Goal: Transaction & Acquisition: Purchase product/service

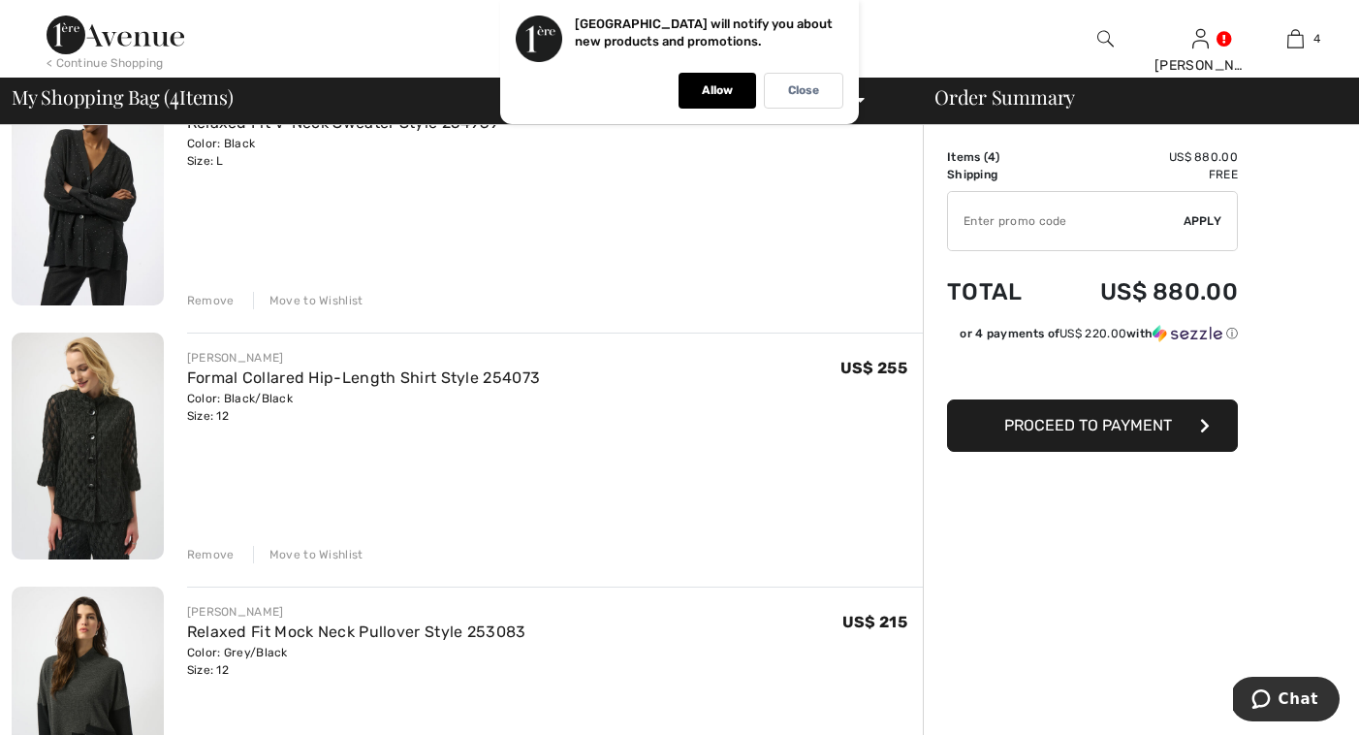
scroll to position [229, 0]
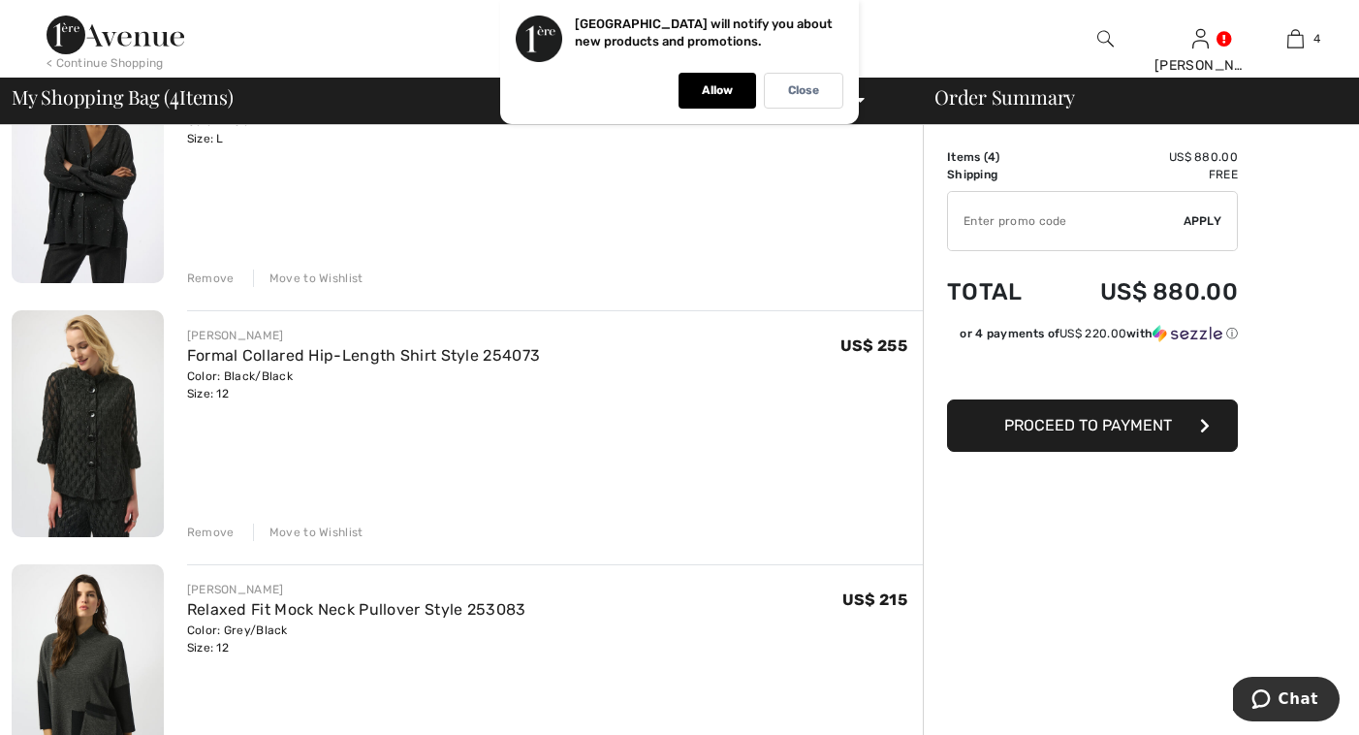
click at [221, 529] on div "Remove" at bounding box center [211, 532] width 48 height 17
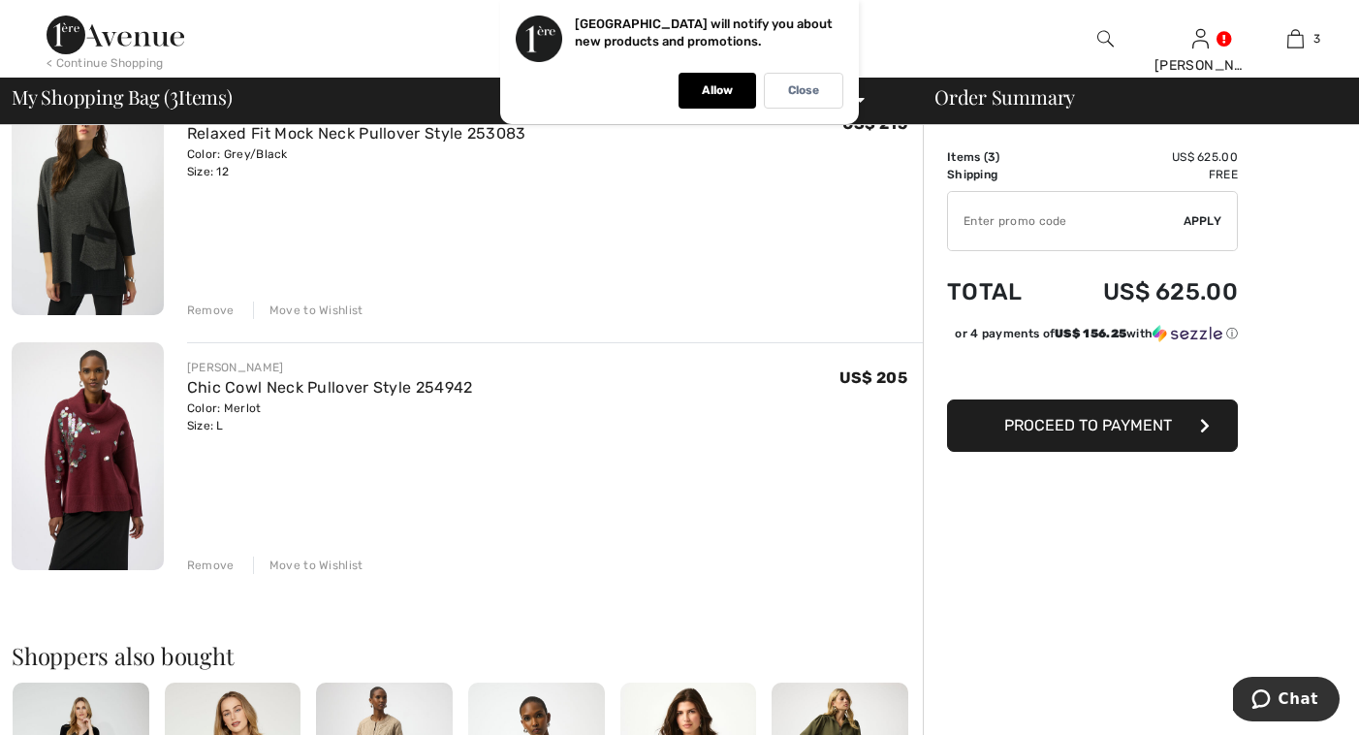
scroll to position [457, 0]
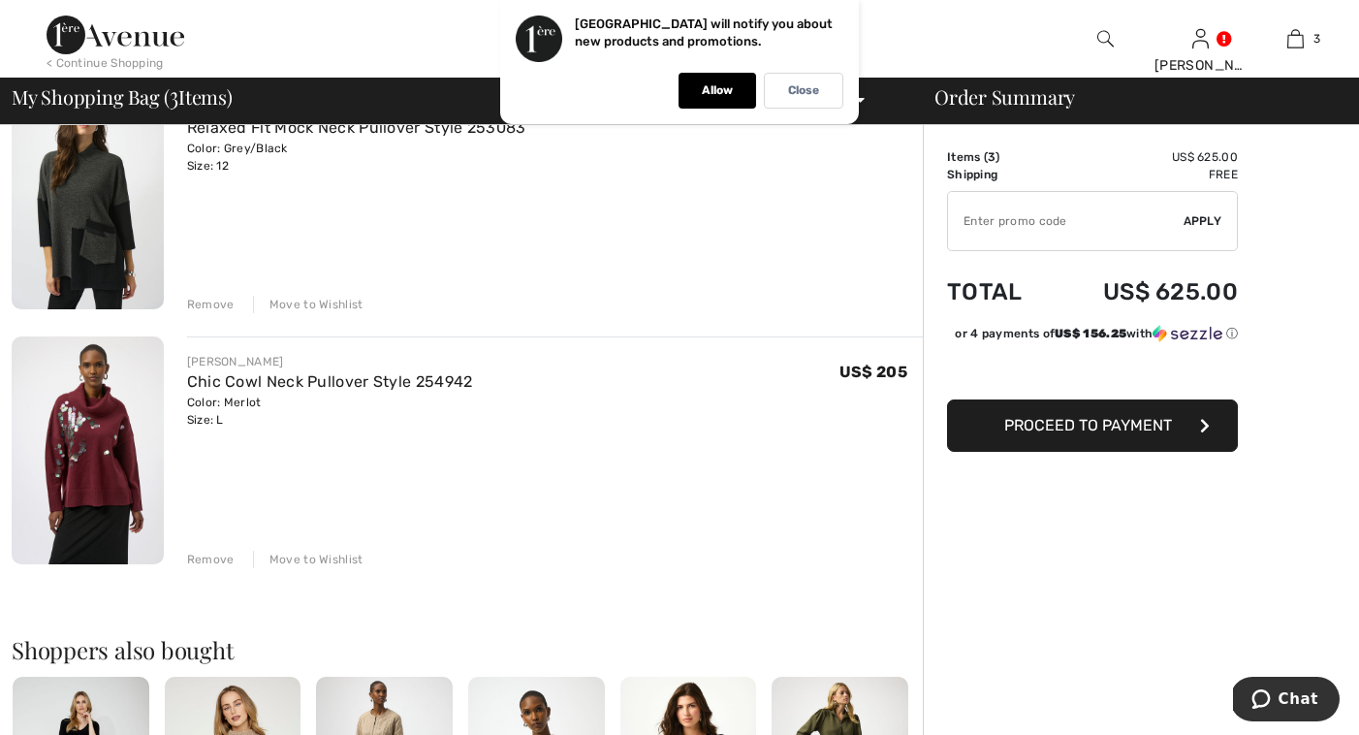
click at [220, 560] on div "Remove" at bounding box center [211, 559] width 48 height 17
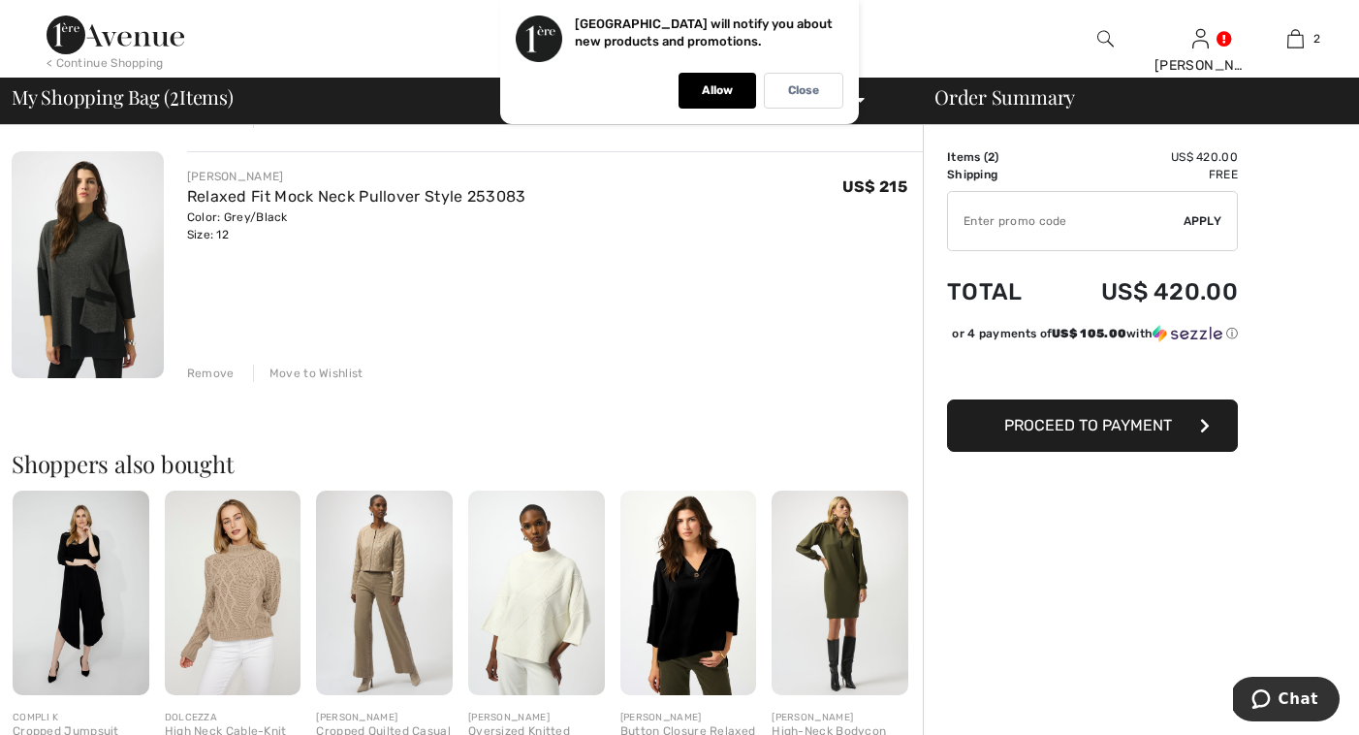
scroll to position [377, 0]
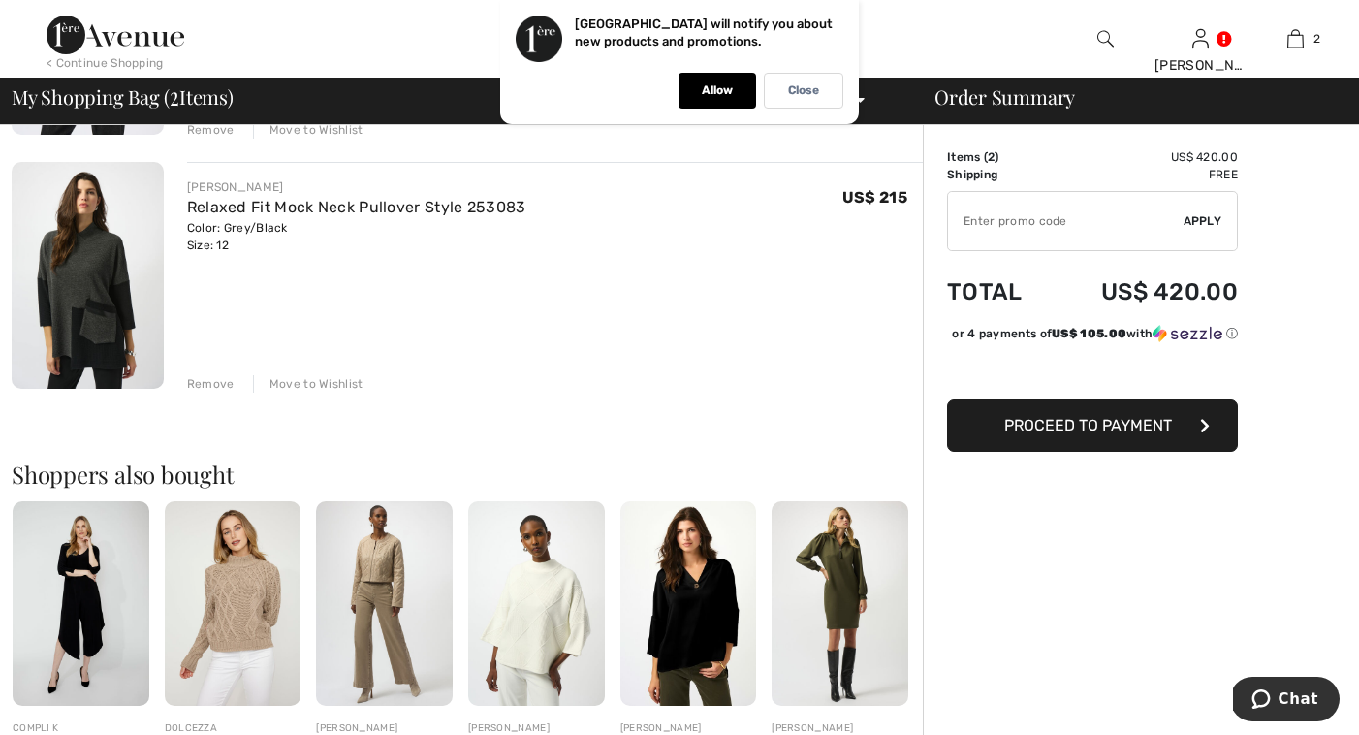
click at [218, 388] on div "Remove" at bounding box center [211, 383] width 48 height 17
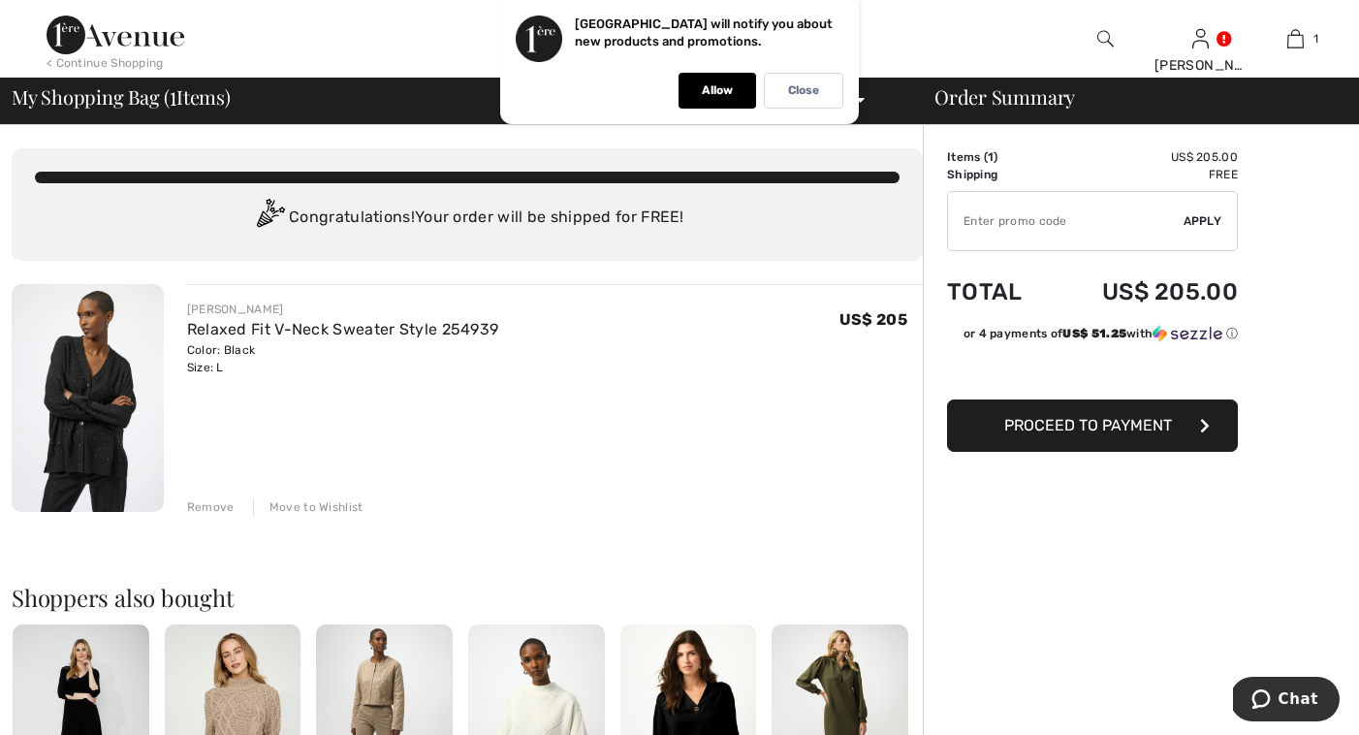
scroll to position [0, 0]
click at [709, 91] on p "Allow" at bounding box center [717, 90] width 31 height 15
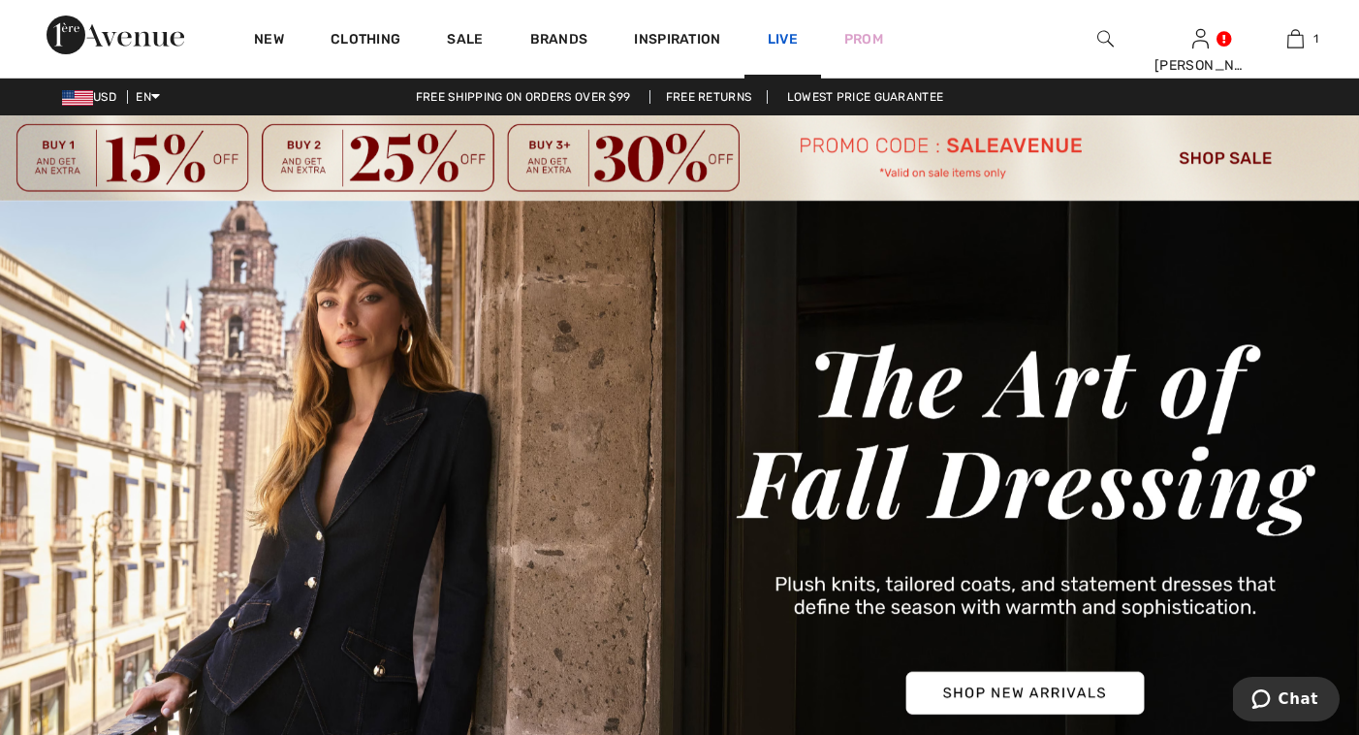
click at [775, 39] on link "Live" at bounding box center [783, 39] width 30 height 20
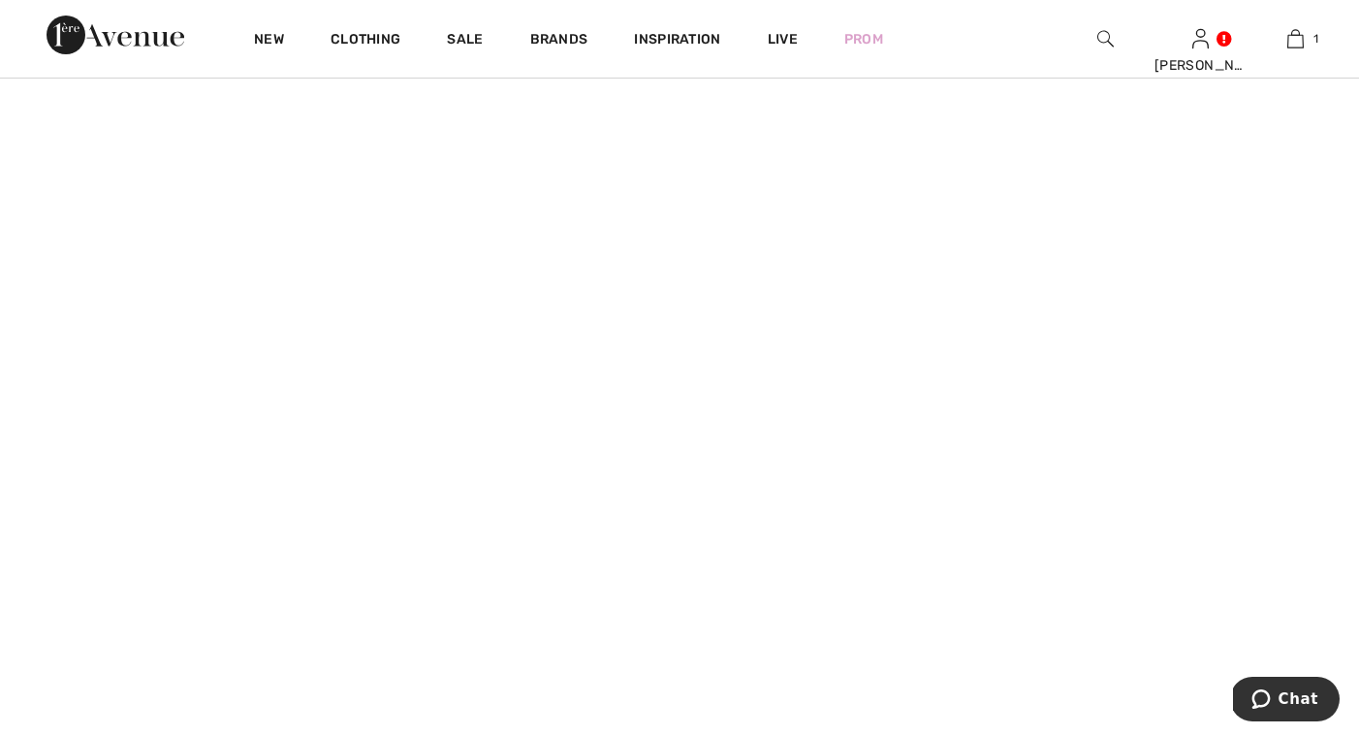
scroll to position [1361, 0]
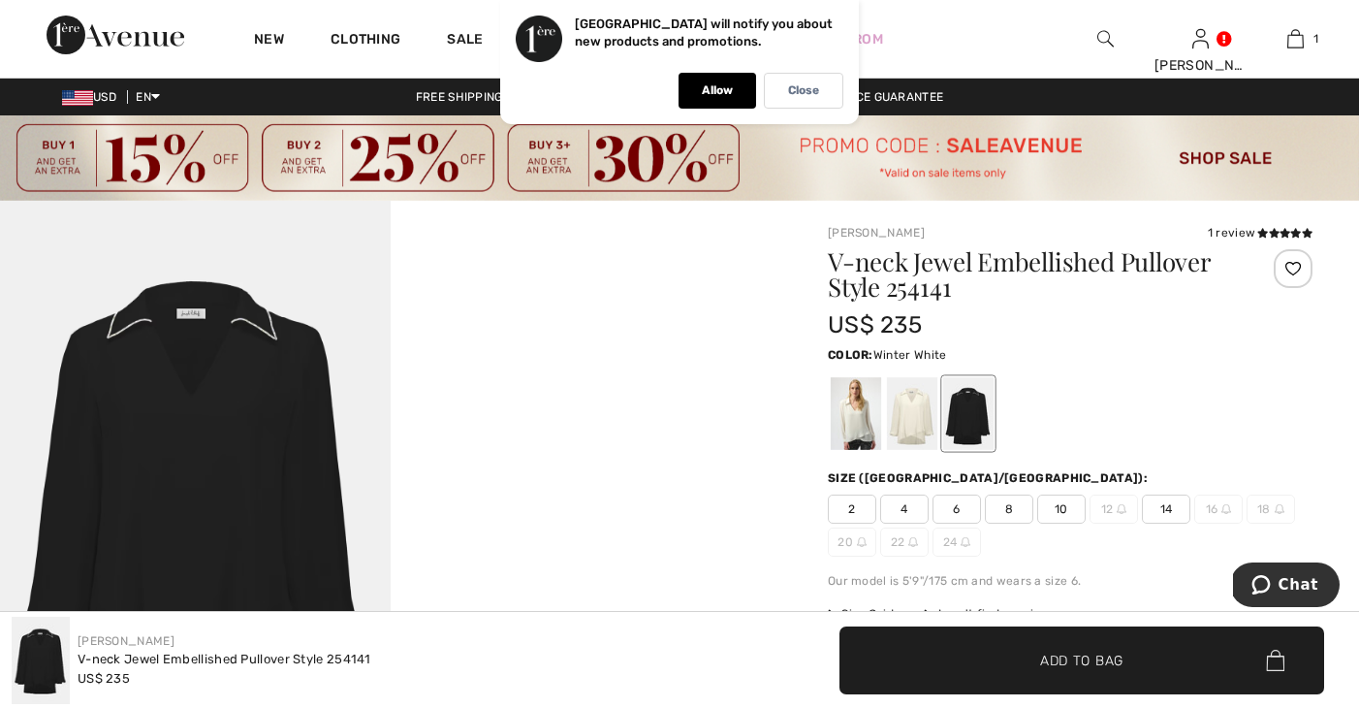
click at [861, 407] on div at bounding box center [856, 413] width 50 height 73
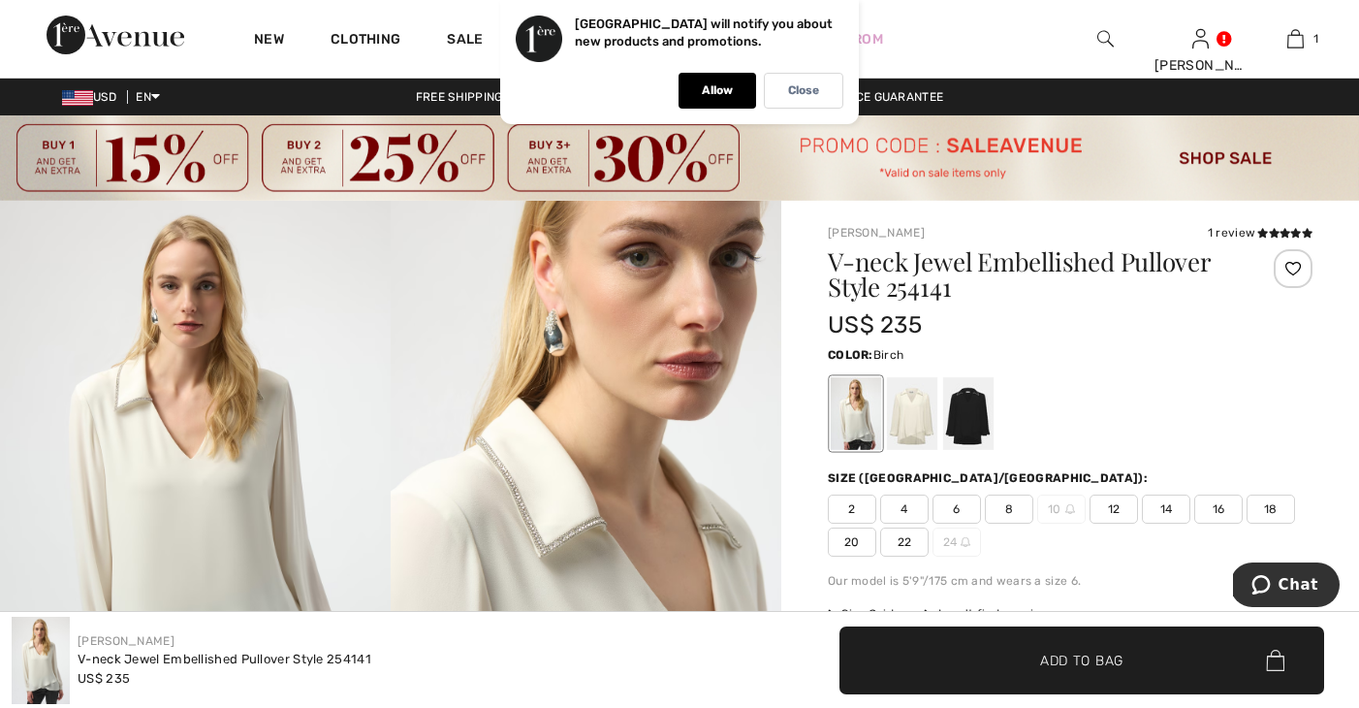
click at [912, 399] on div at bounding box center [912, 413] width 50 height 73
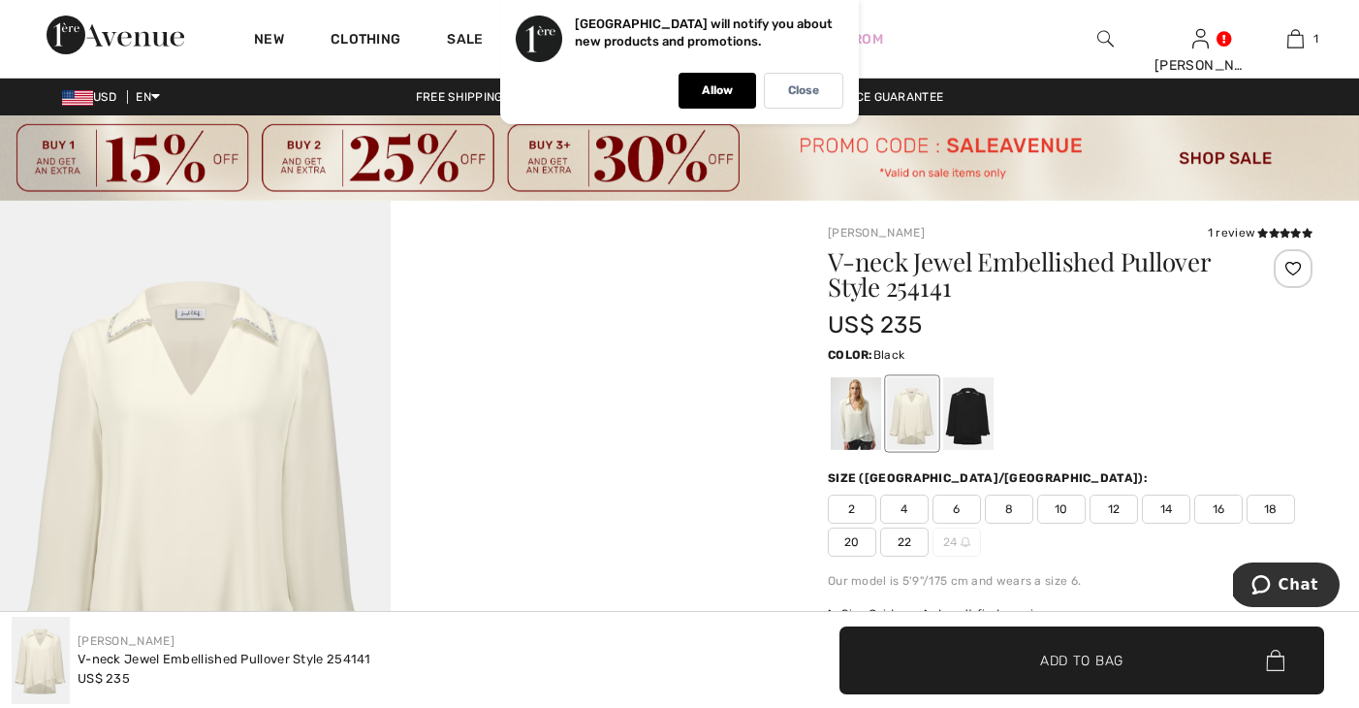
click at [963, 417] on div at bounding box center [968, 413] width 50 height 73
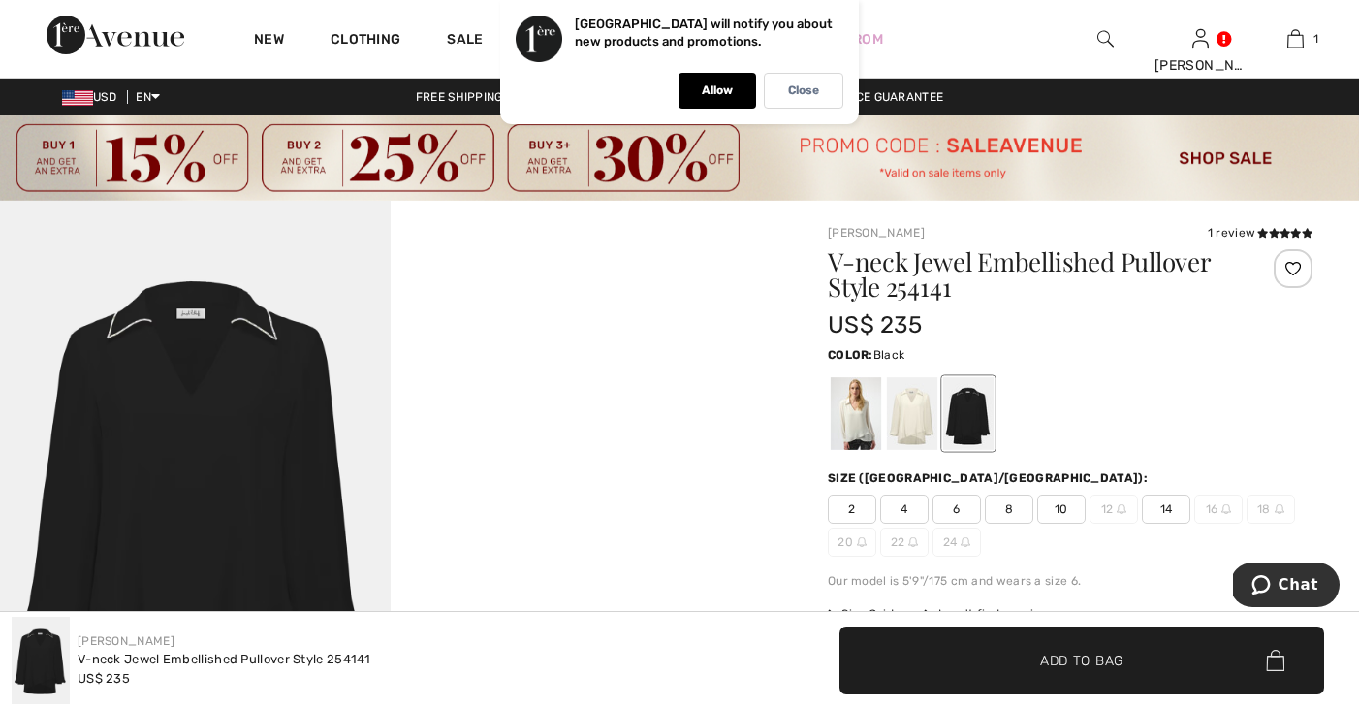
click at [286, 341] on img at bounding box center [195, 494] width 391 height 587
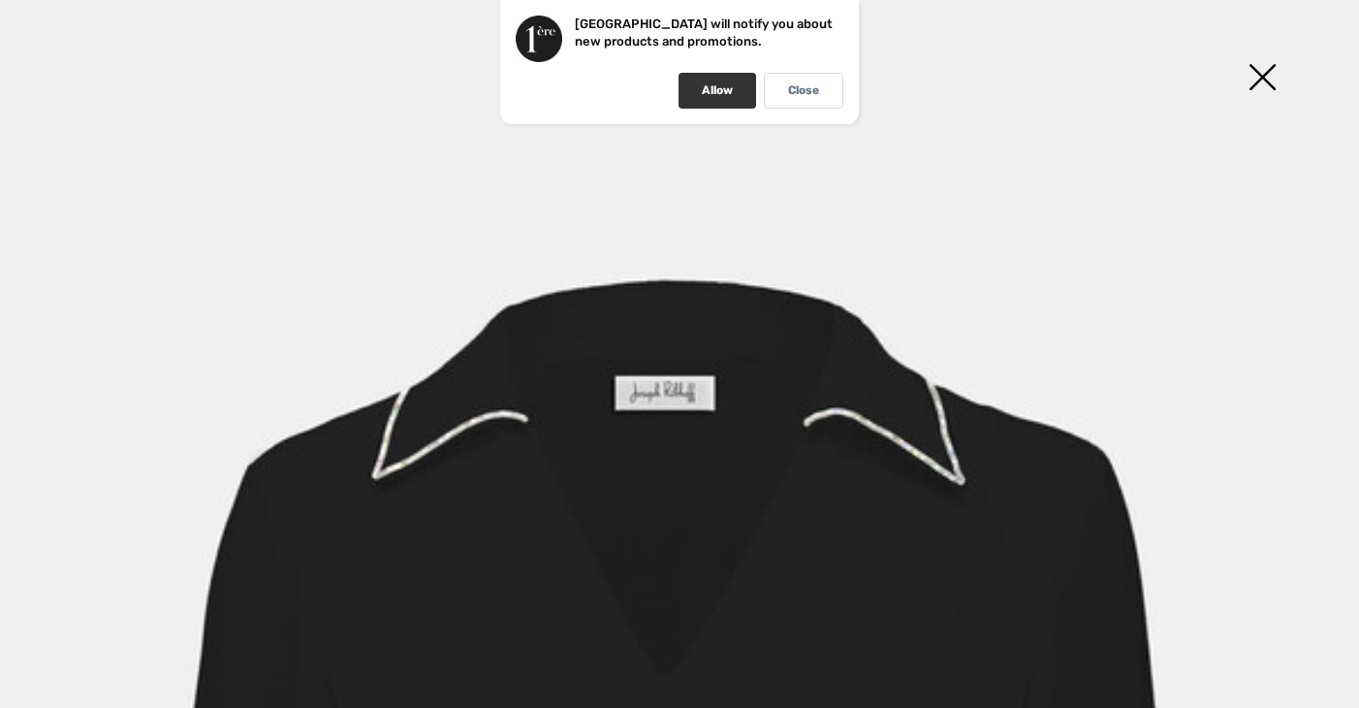
click at [705, 96] on p "Allow" at bounding box center [717, 90] width 31 height 15
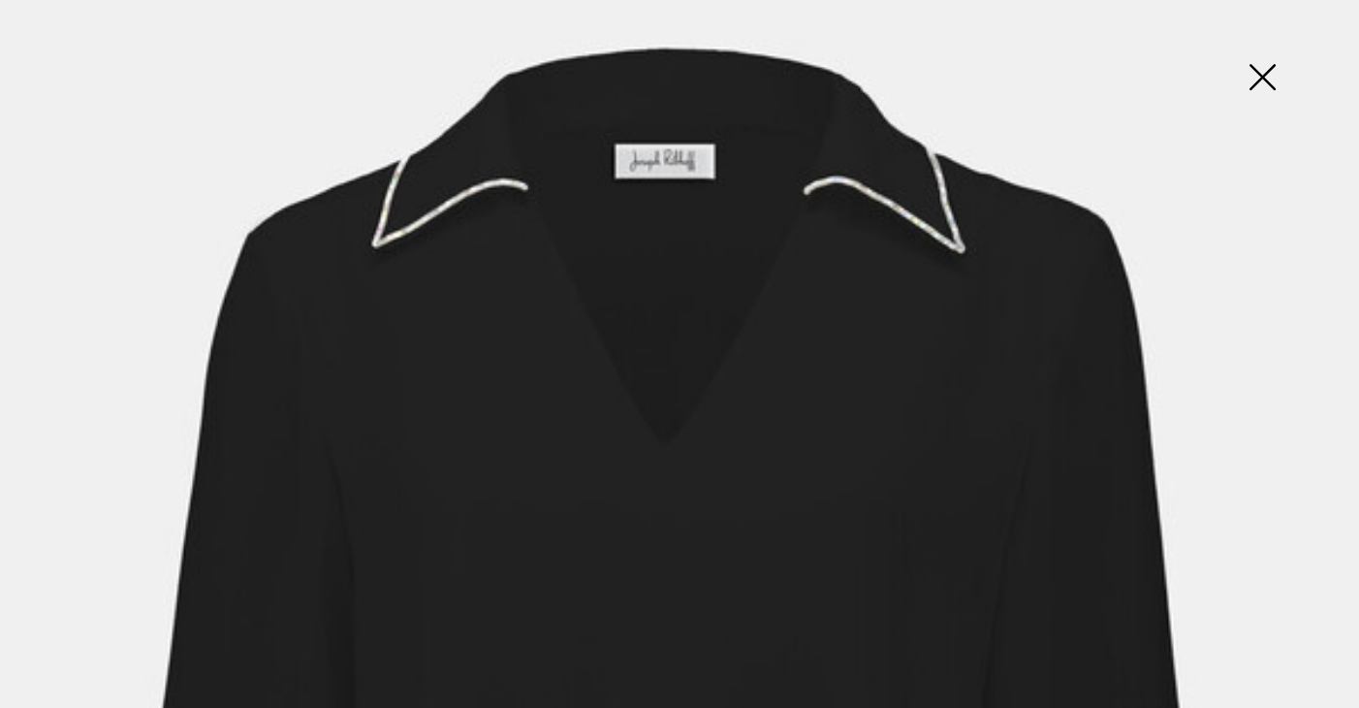
scroll to position [175, 0]
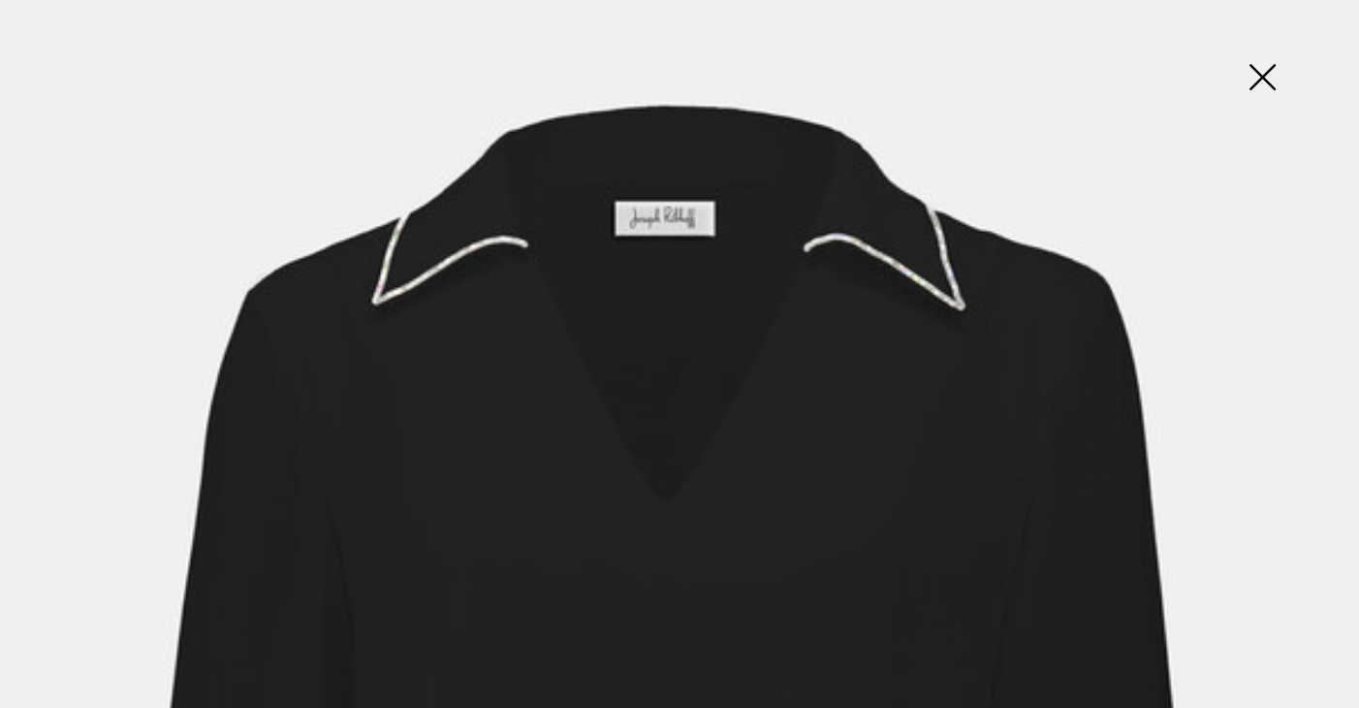
click at [1259, 69] on img at bounding box center [1262, 79] width 97 height 100
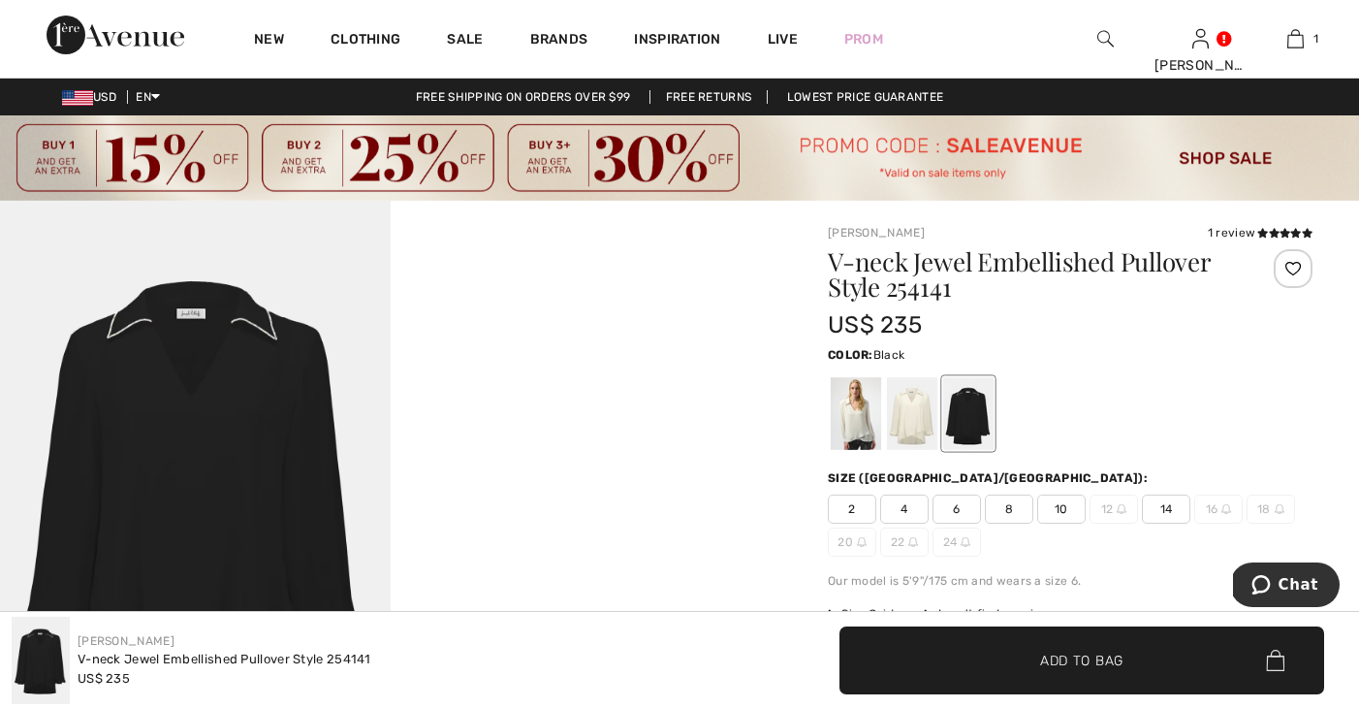
scroll to position [0, 0]
click at [964, 389] on div at bounding box center [968, 413] width 50 height 73
click at [1159, 508] on span "14" at bounding box center [1166, 508] width 48 height 29
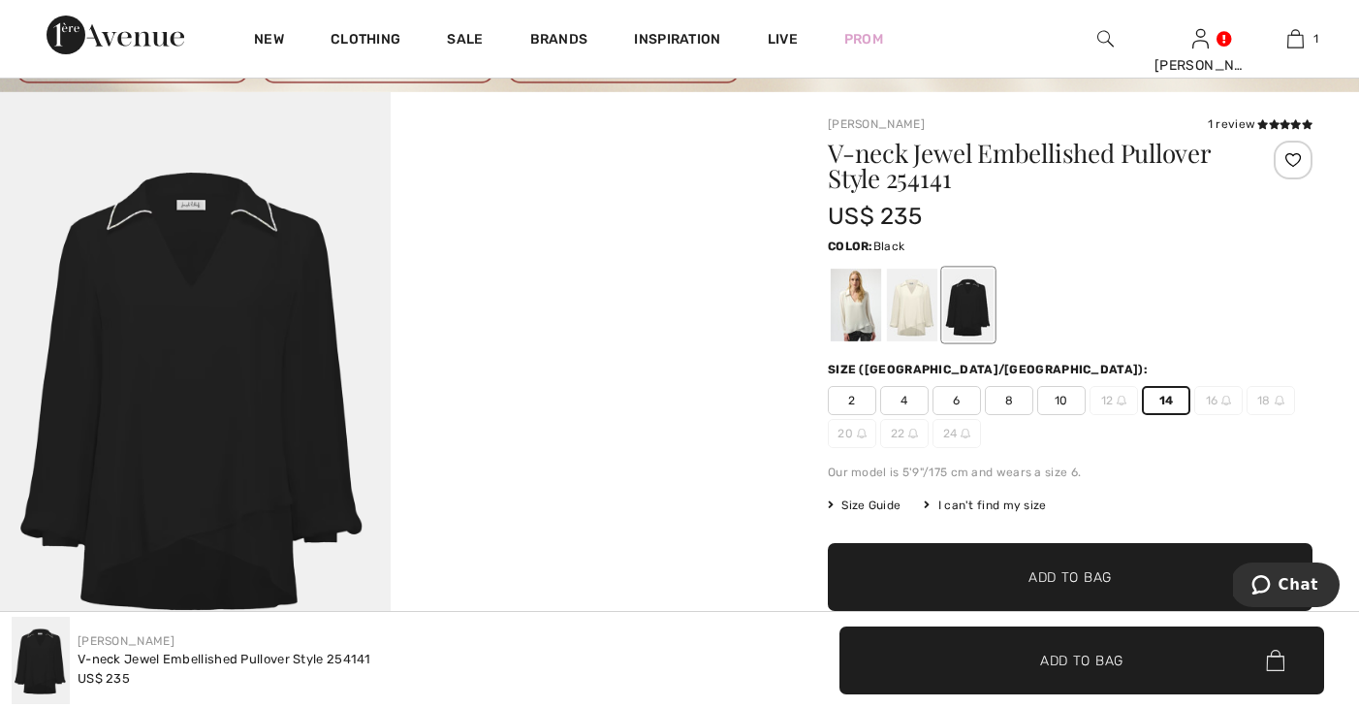
scroll to position [124, 0]
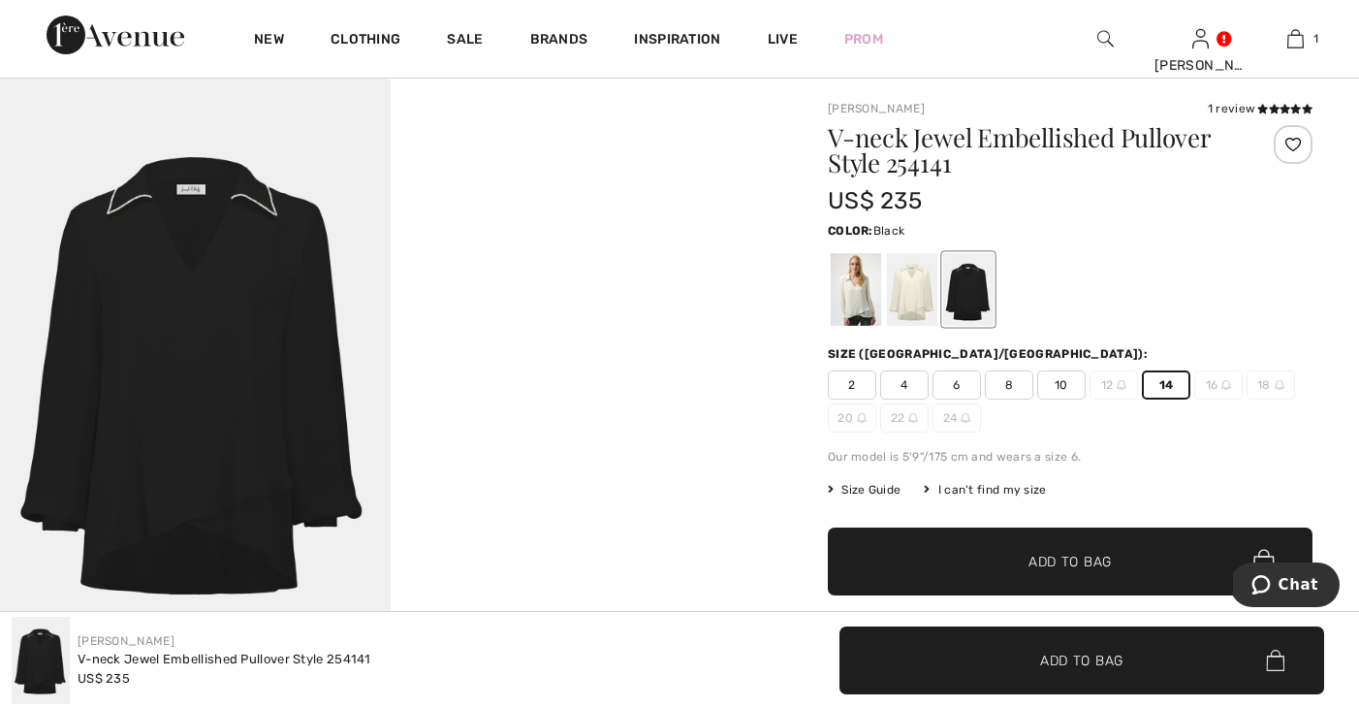
click at [1087, 671] on span "✔ Added to Bag Add to Bag" at bounding box center [1082, 660] width 485 height 68
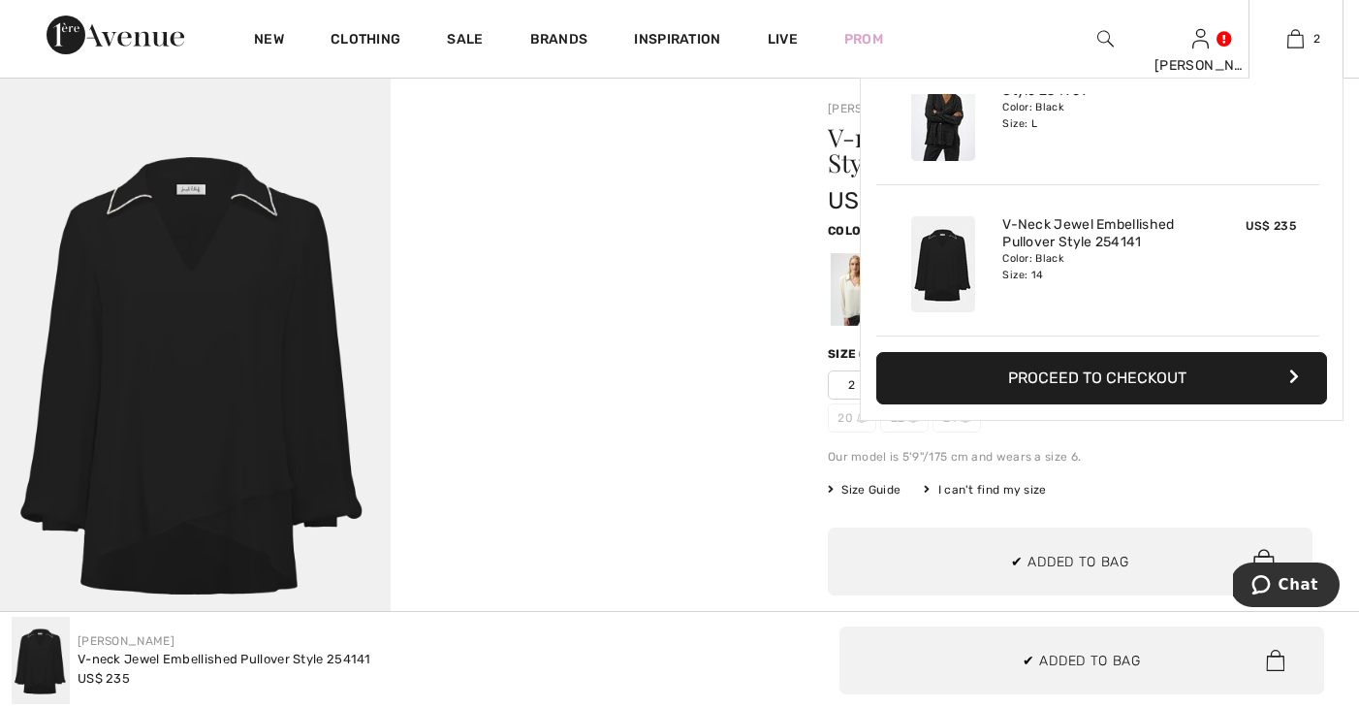
scroll to position [0, 0]
click at [1105, 374] on button "Proceed to Checkout" at bounding box center [1101, 378] width 451 height 52
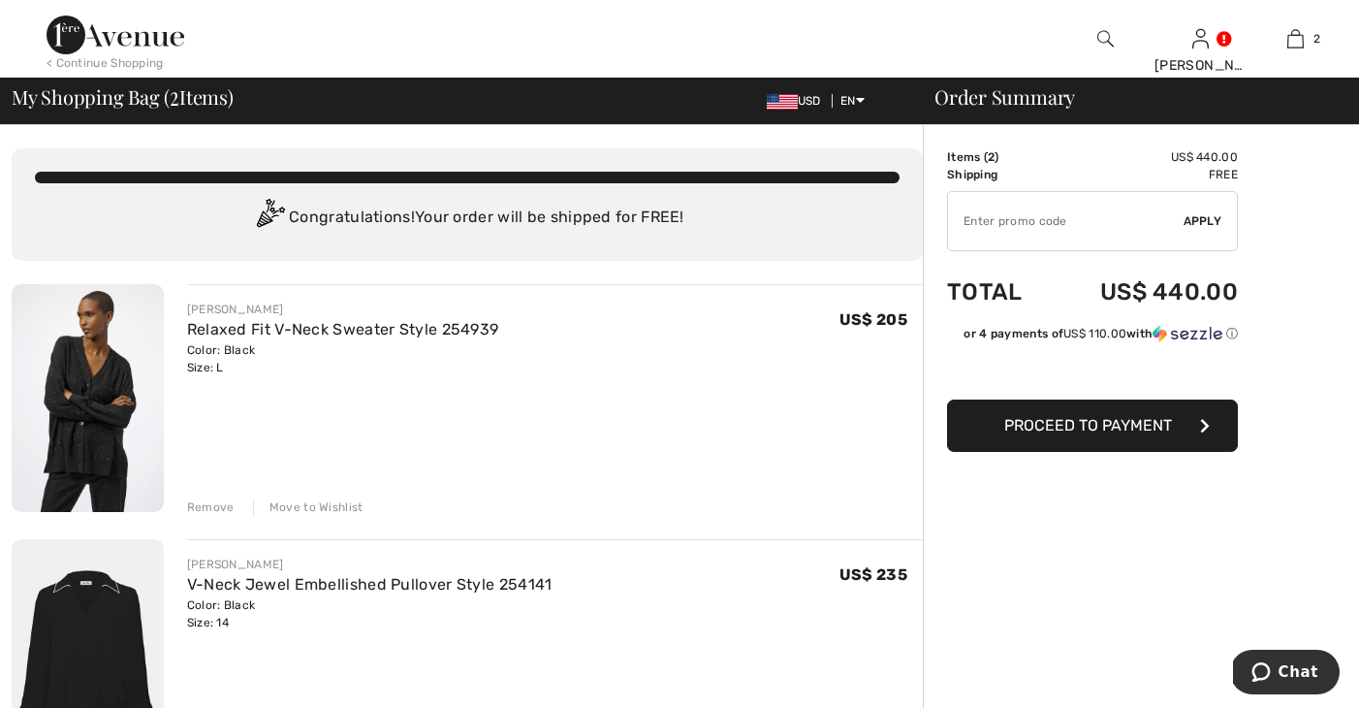
click at [332, 506] on div "Move to Wishlist" at bounding box center [308, 506] width 111 height 17
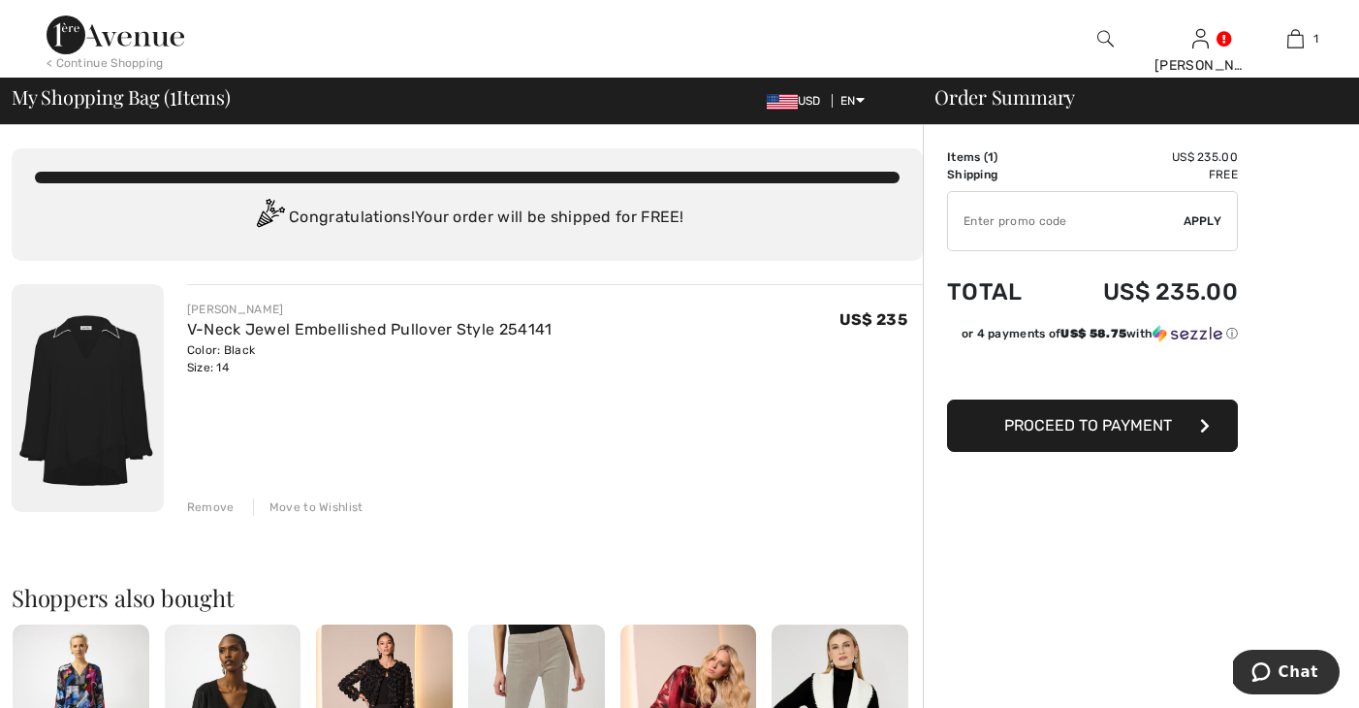
click at [1032, 206] on input "TEXT" at bounding box center [1066, 221] width 236 height 58
type input "LIVE10"
click at [1214, 214] on span "Apply" at bounding box center [1203, 220] width 39 height 17
